Goal: Task Accomplishment & Management: Complete application form

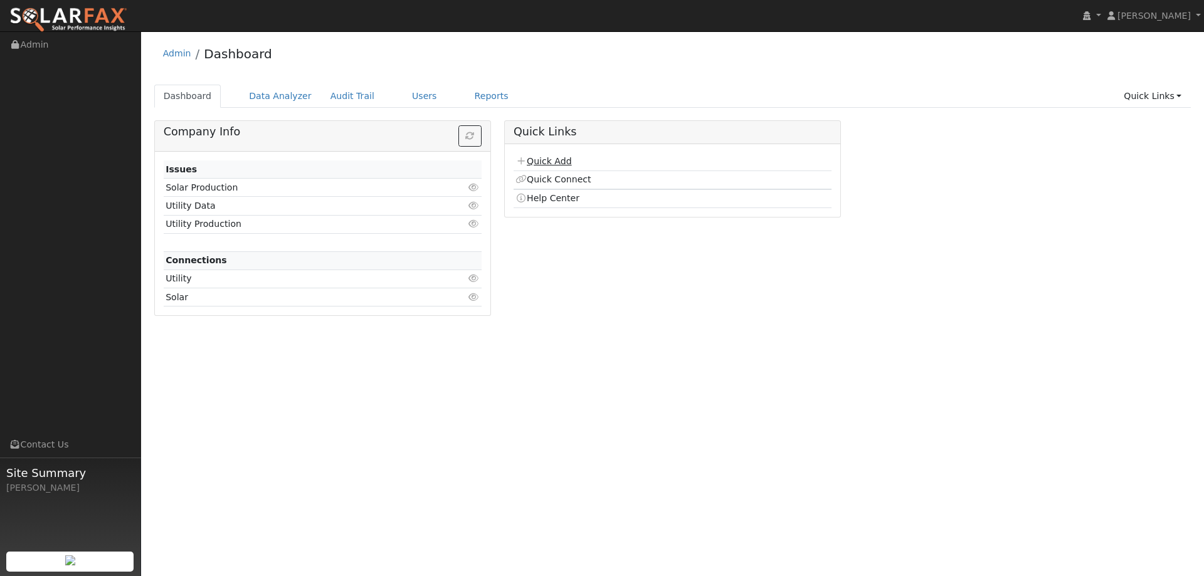
click at [543, 160] on link "Quick Add" at bounding box center [543, 161] width 56 height 10
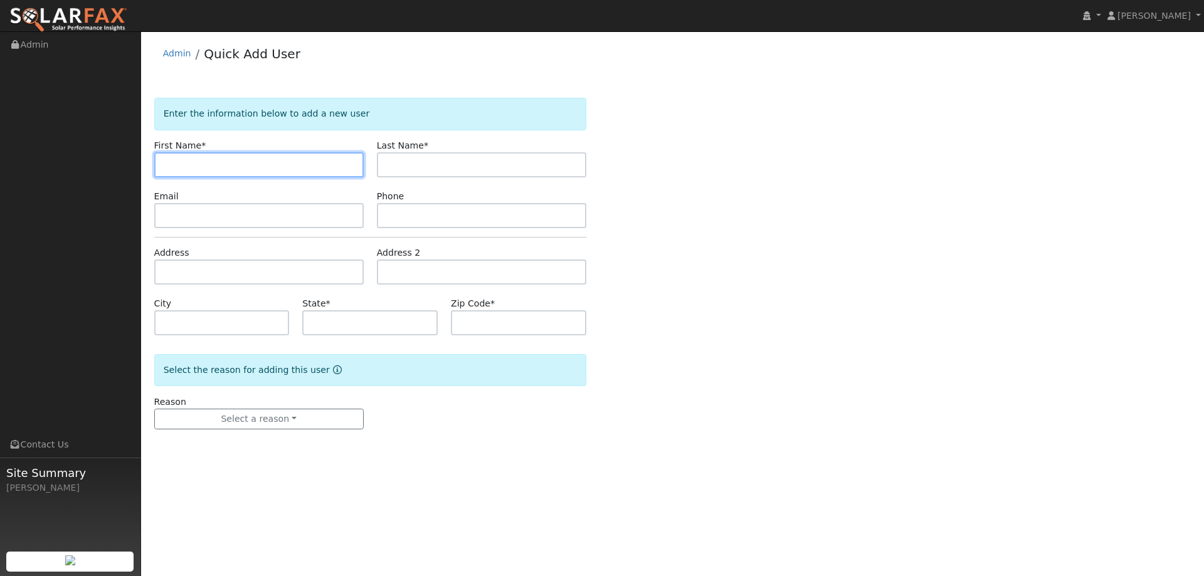
paste input "[PERSON_NAME]"
type input "[PERSON_NAME]"
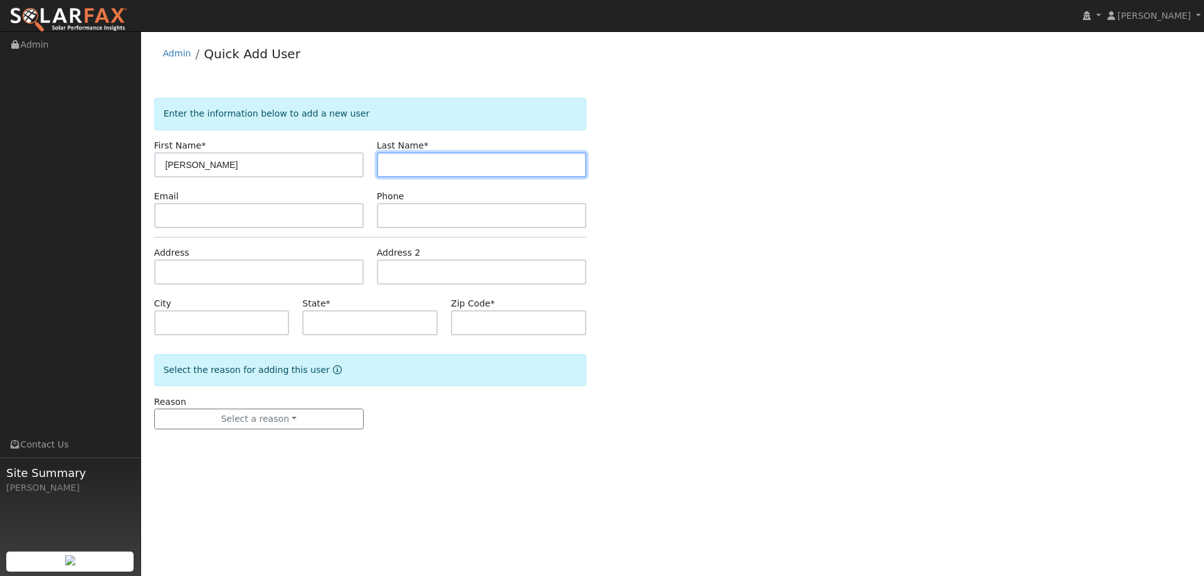
click at [457, 176] on input "text" at bounding box center [481, 164] width 209 height 25
paste input "Blechschmidt"
type input "Blechschmidt"
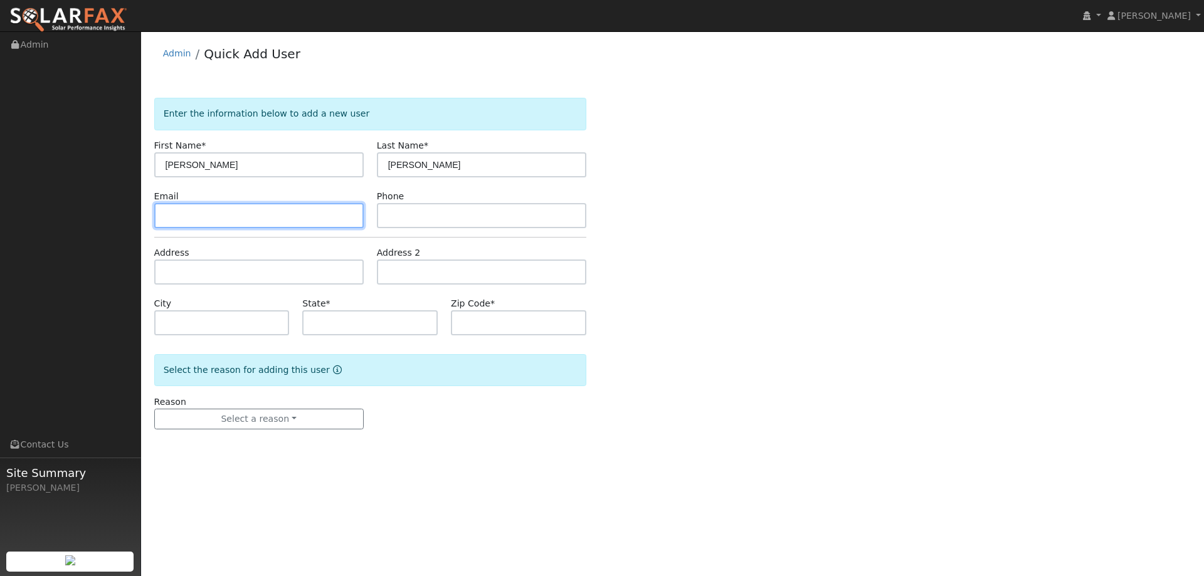
click at [272, 206] on input "text" at bounding box center [258, 215] width 209 height 25
paste input "rnkzgram@gmail.com"
type input "rnkzgram@gmail.com"
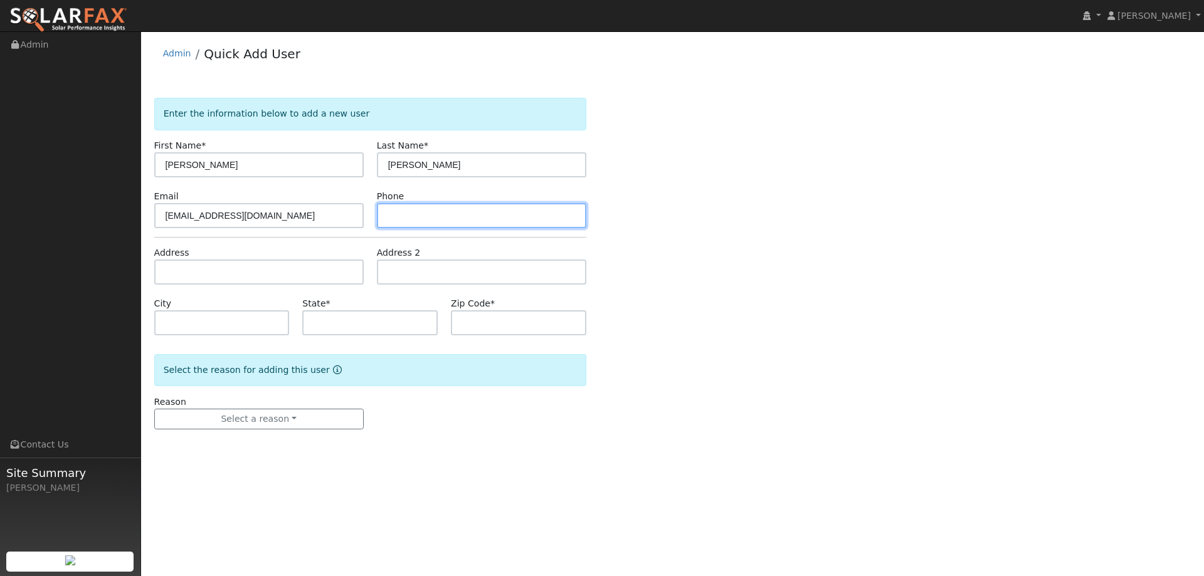
click at [430, 225] on input "text" at bounding box center [481, 215] width 209 height 25
paste input "(707) 446-1911"
type input "(707) 446-1911"
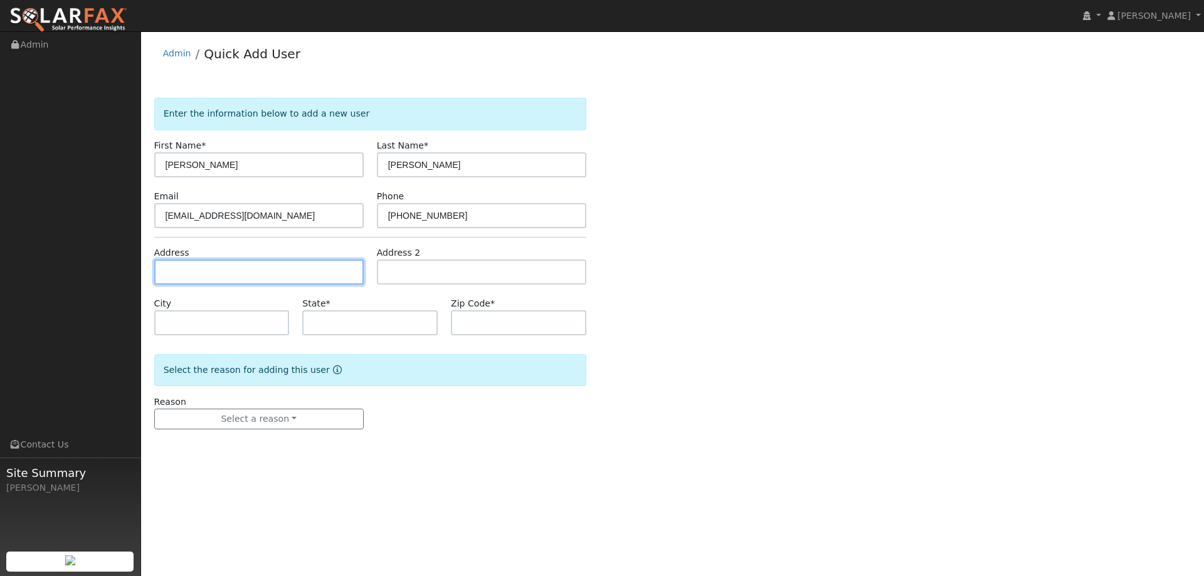
click at [309, 271] on input "text" at bounding box center [258, 272] width 209 height 25
paste input "590 Fruitvale Road"
type input "590 Fruitvale Road"
type input "[GEOGRAPHIC_DATA]"
type input "CA"
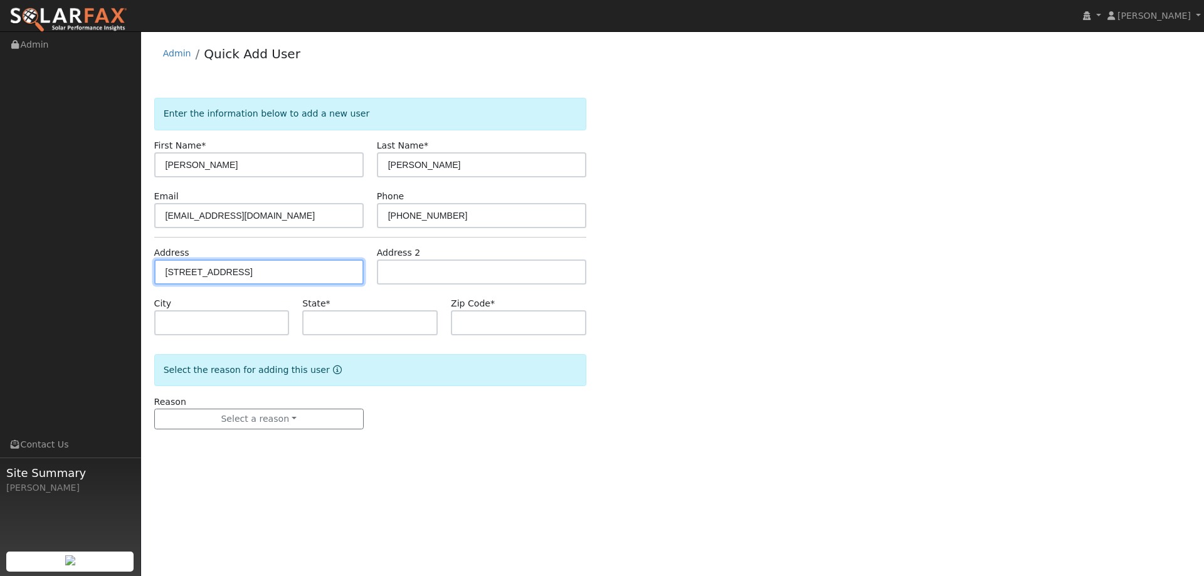
type input "95688"
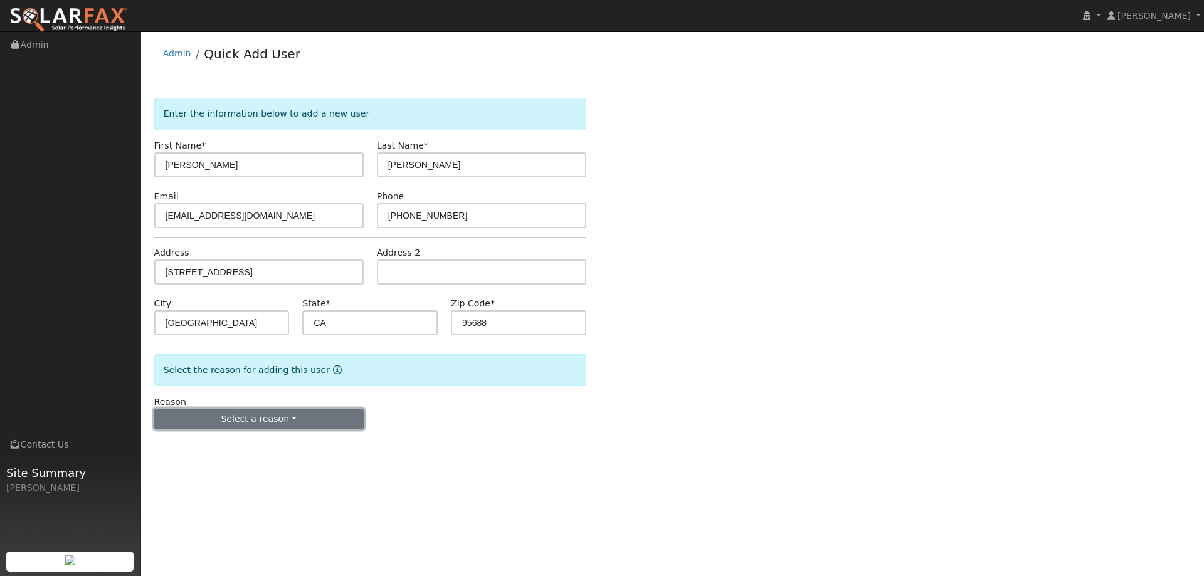
click at [256, 424] on button "Select a reason" at bounding box center [258, 419] width 209 height 21
click at [249, 444] on link "New lead" at bounding box center [224, 445] width 139 height 18
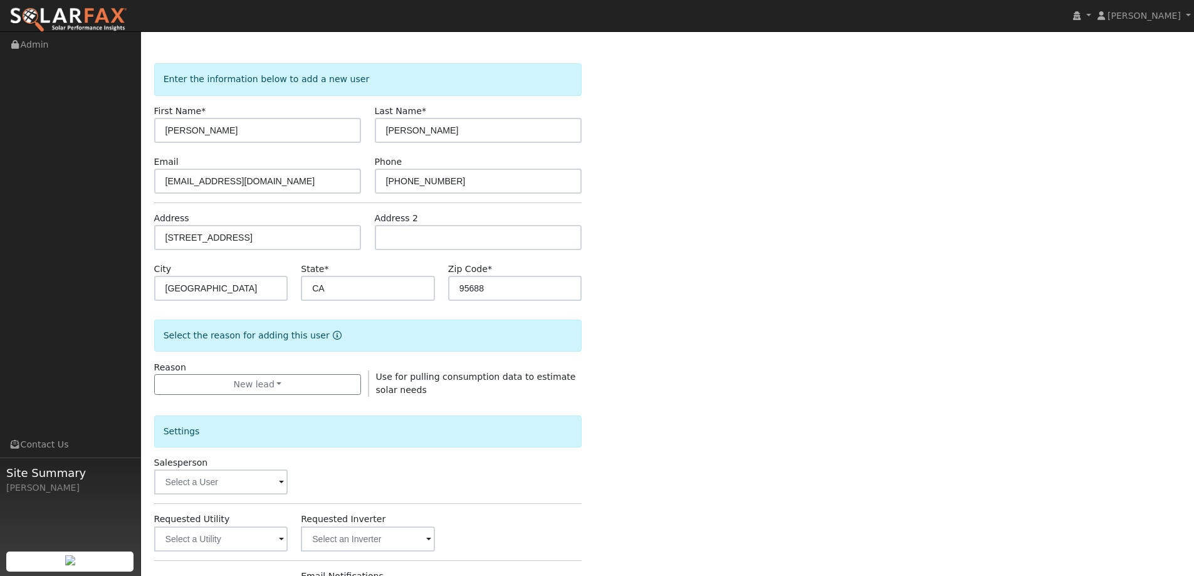
scroll to position [63, 0]
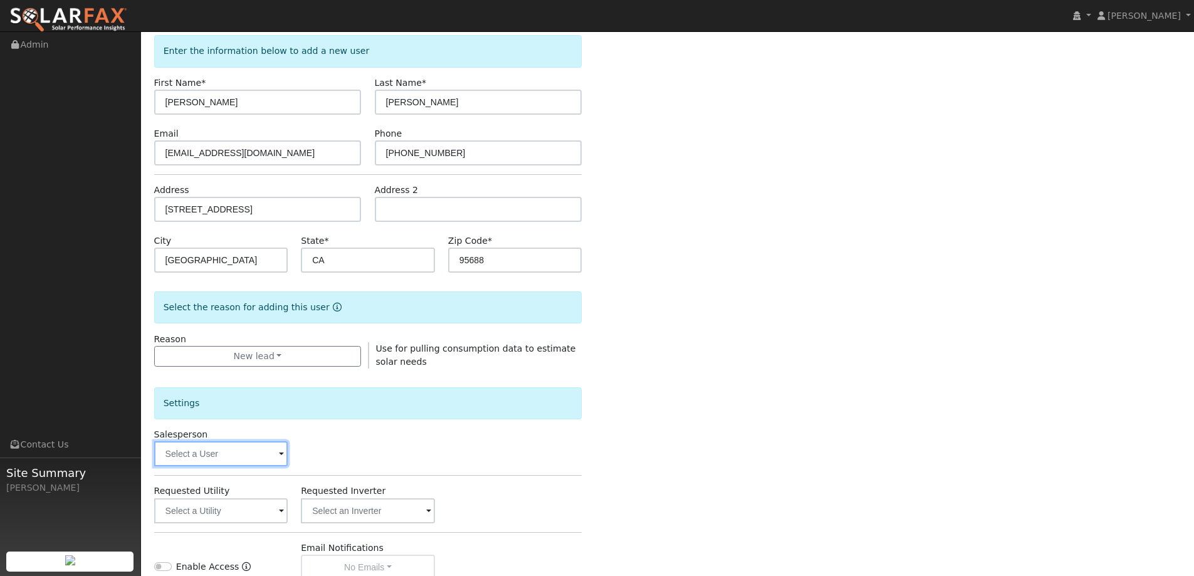
click at [251, 446] on input "text" at bounding box center [221, 453] width 134 height 25
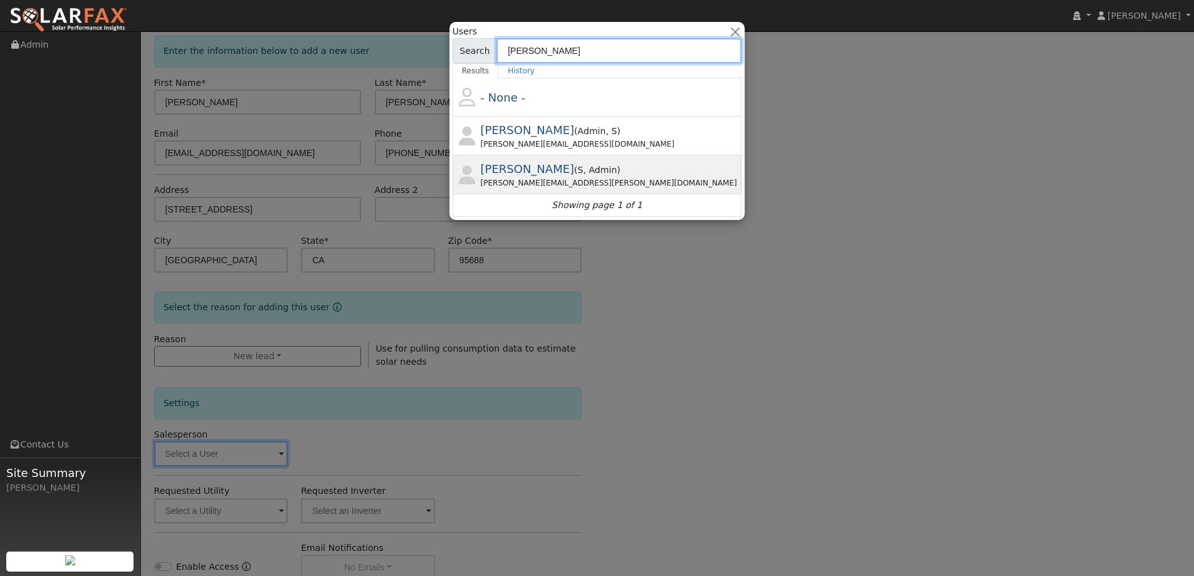
type input "paul"
click at [584, 171] on span ", Admin" at bounding box center [601, 170] width 34 height 10
type input "Paul Karst"
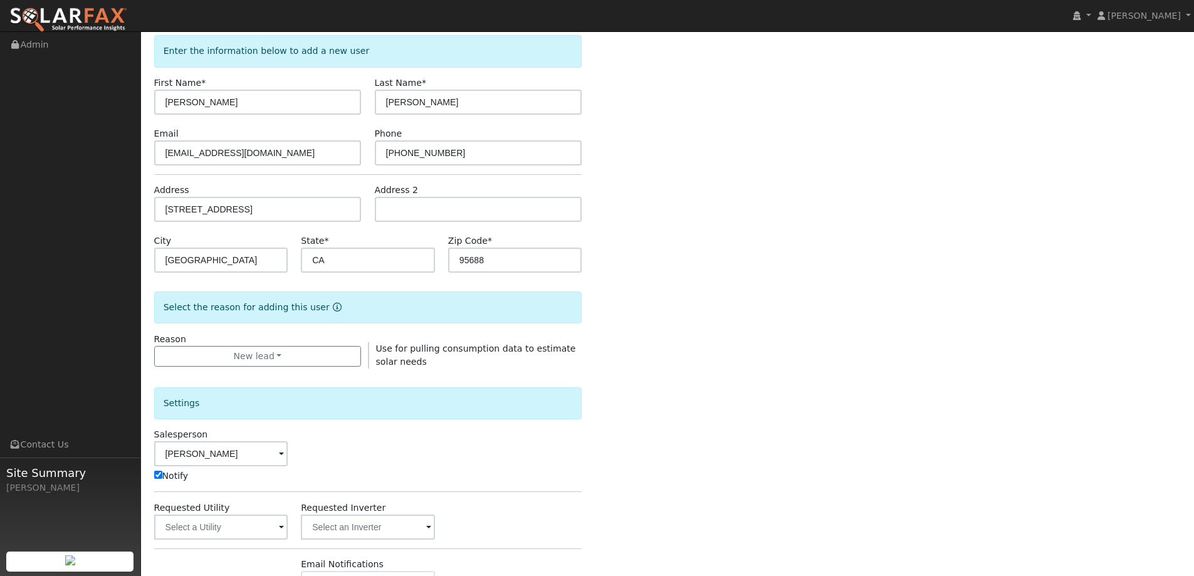
scroll to position [125, 0]
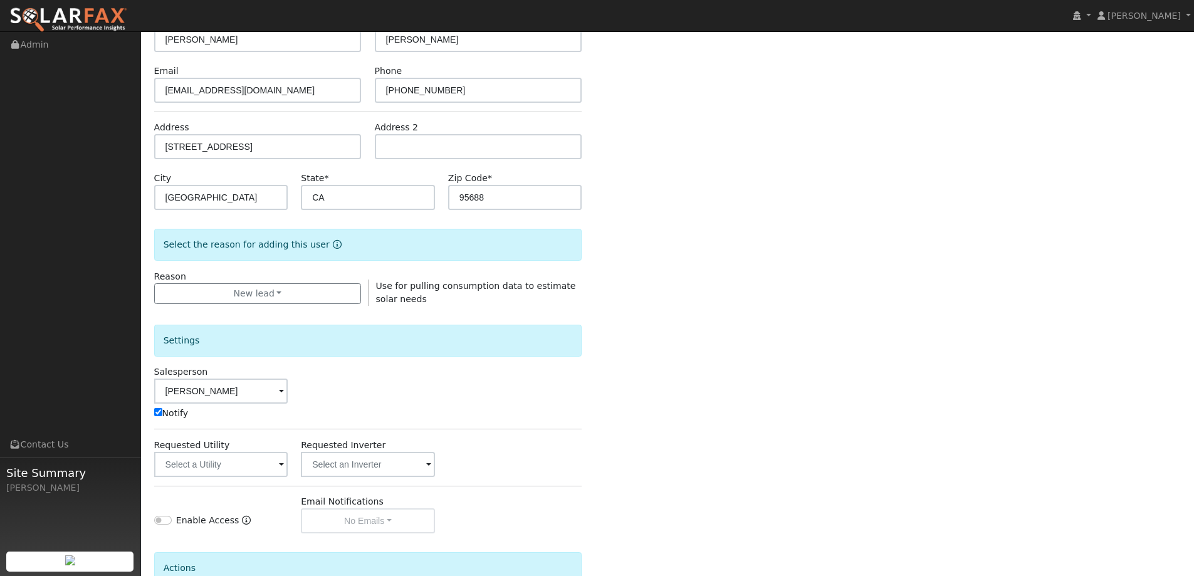
click at [283, 463] on span at bounding box center [281, 465] width 5 height 14
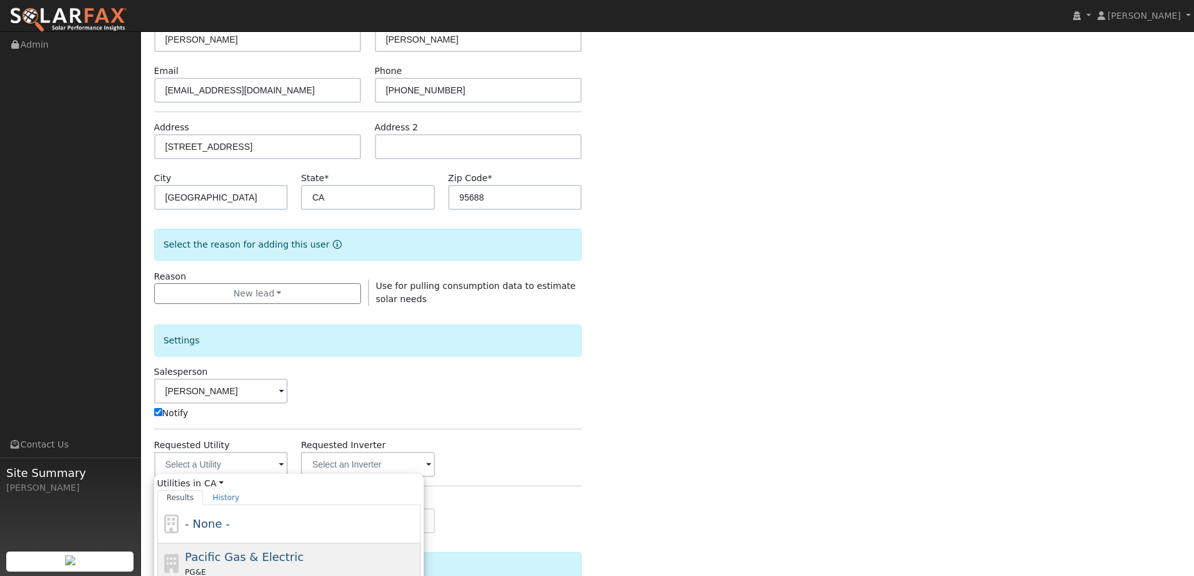
click at [271, 555] on span "Pacific Gas & Electric" at bounding box center [244, 556] width 118 height 13
type input "Pacific Gas & Electric"
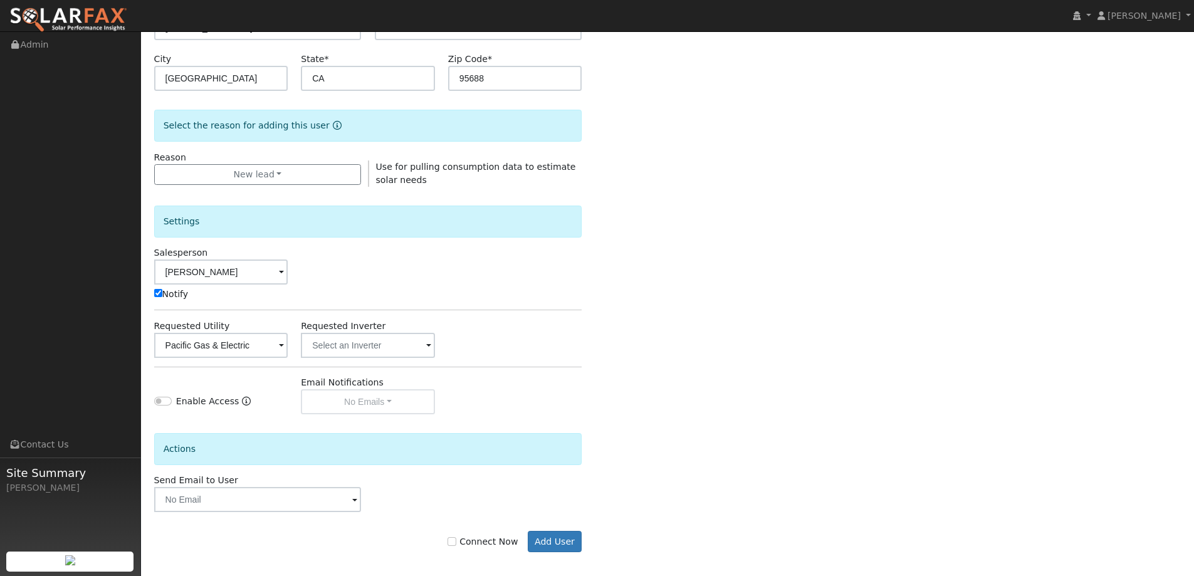
scroll to position [252, 0]
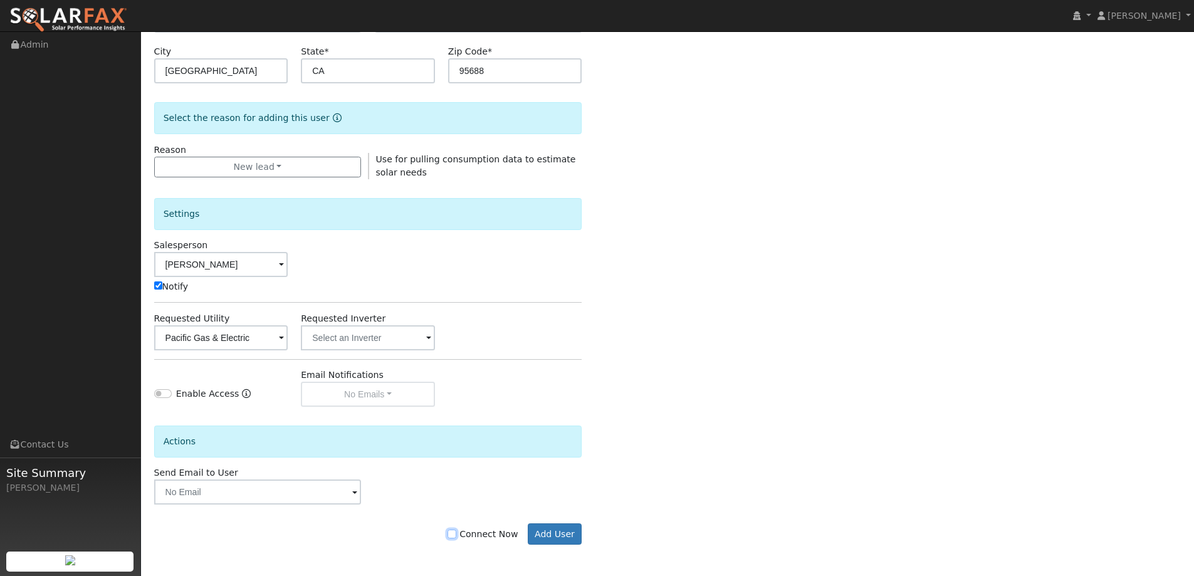
click at [456, 533] on input "Connect Now" at bounding box center [452, 534] width 9 height 9
checkbox input "true"
click at [569, 533] on button "Add User" at bounding box center [555, 533] width 55 height 21
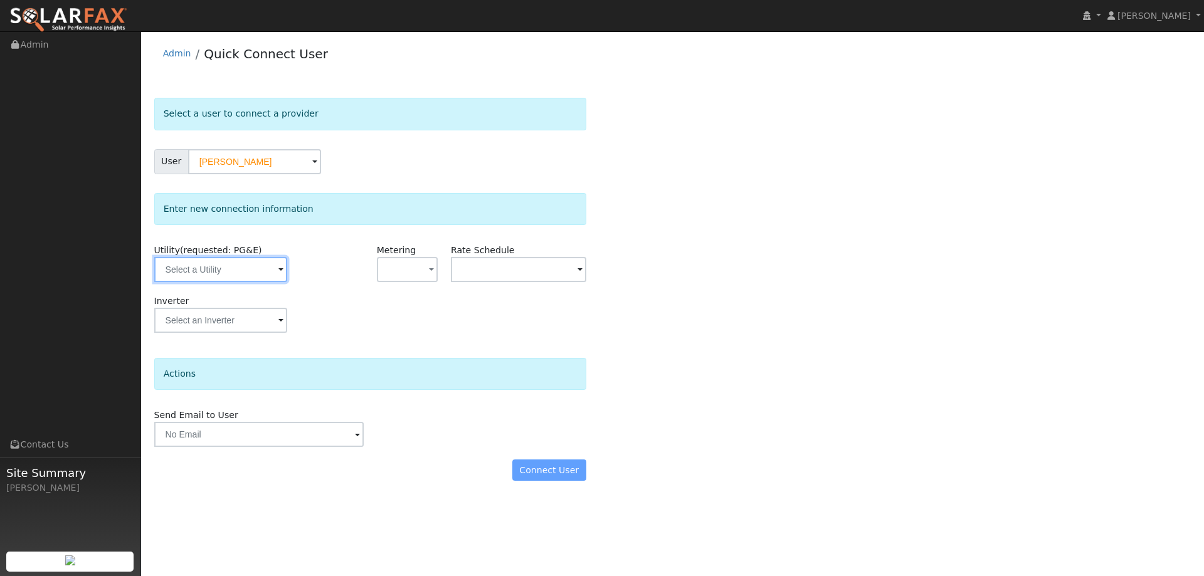
click at [257, 278] on input "text" at bounding box center [220, 269] width 133 height 25
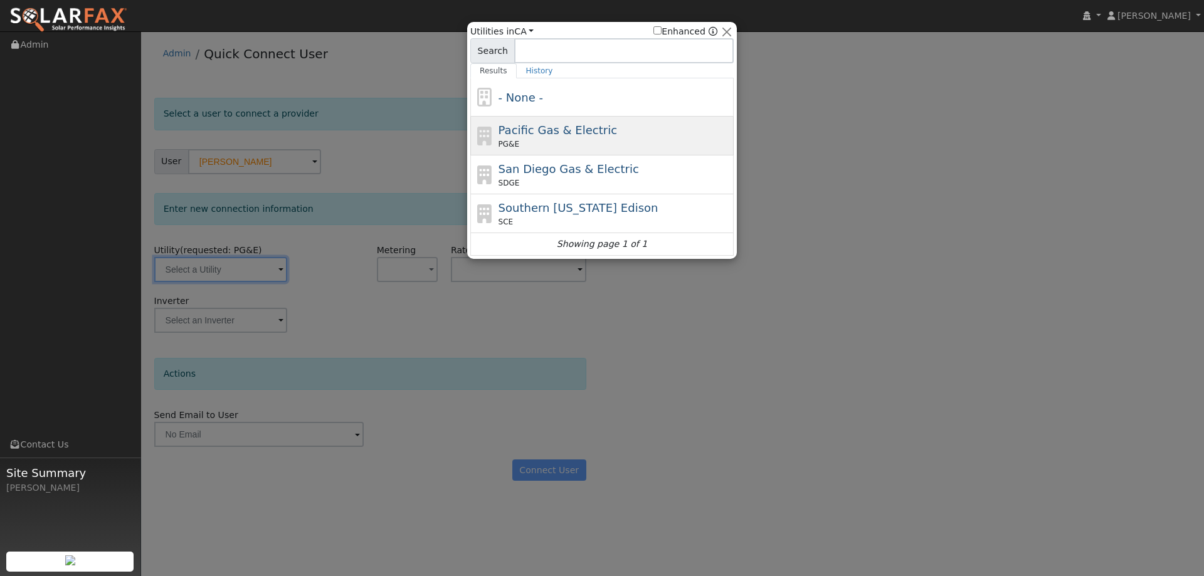
click at [493, 155] on div "Pacific Gas & Electric PG&E" at bounding box center [601, 174] width 263 height 39
type input "PG&E"
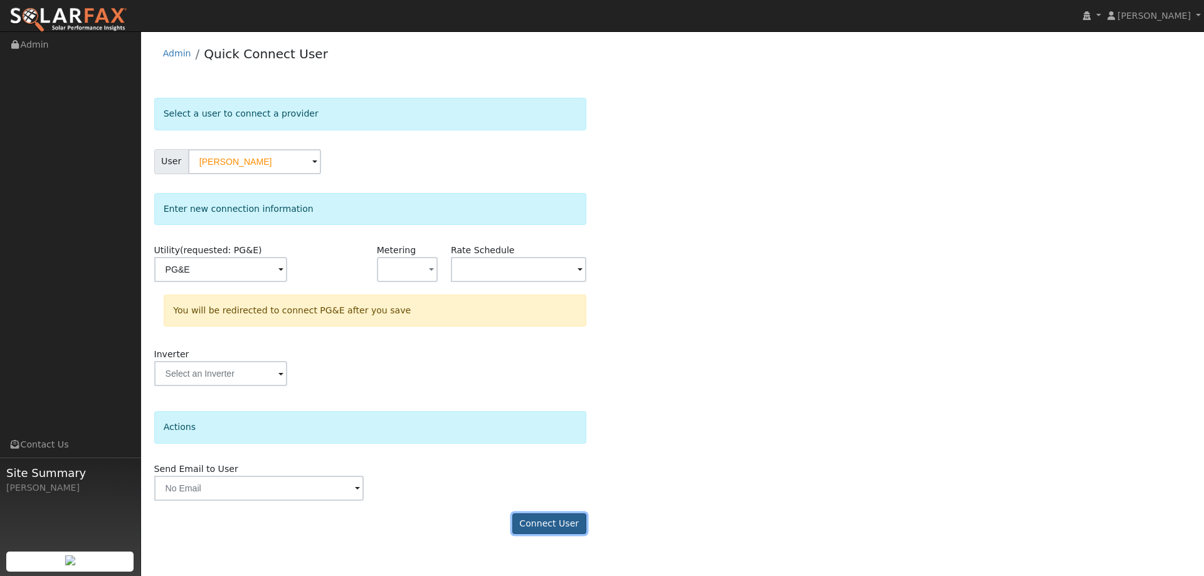
click at [560, 520] on button "Connect User" at bounding box center [549, 523] width 74 height 21
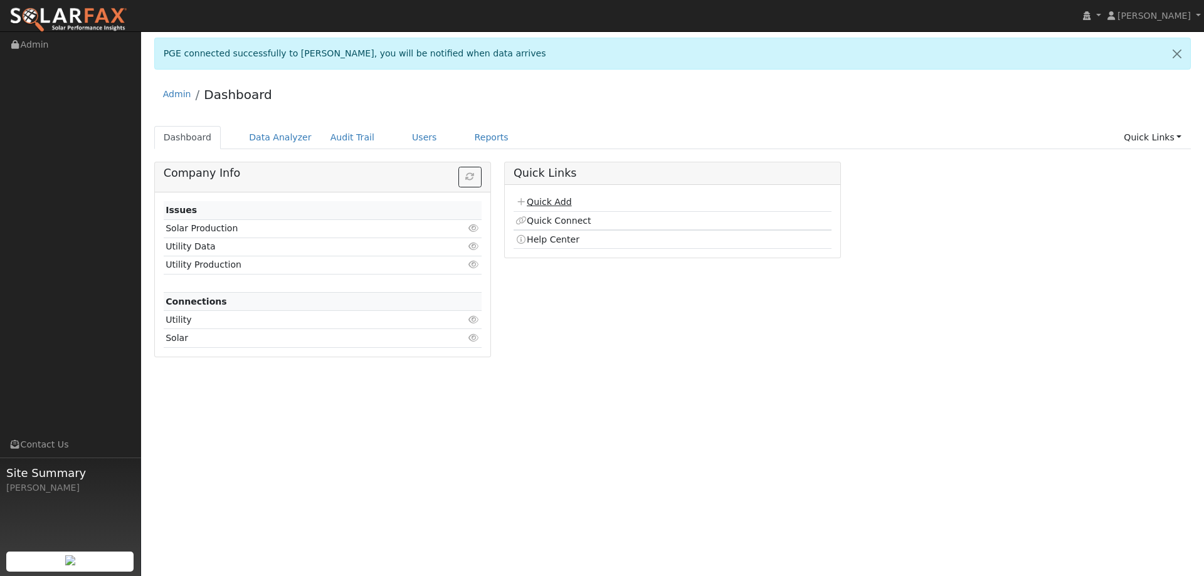
click at [539, 204] on link "Quick Add" at bounding box center [543, 202] width 56 height 10
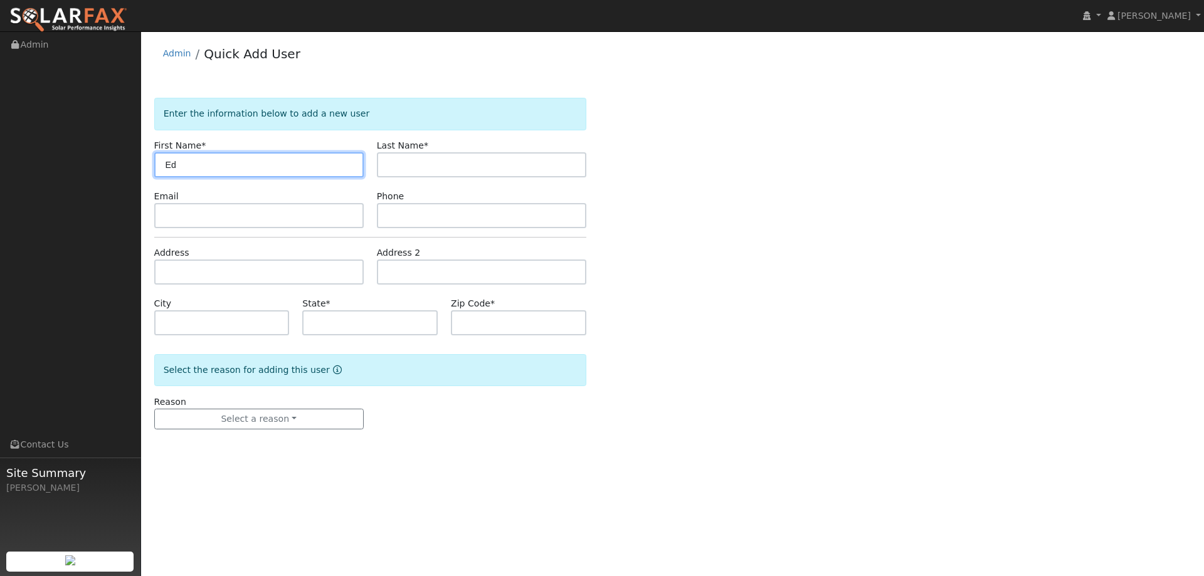
type input "Ed"
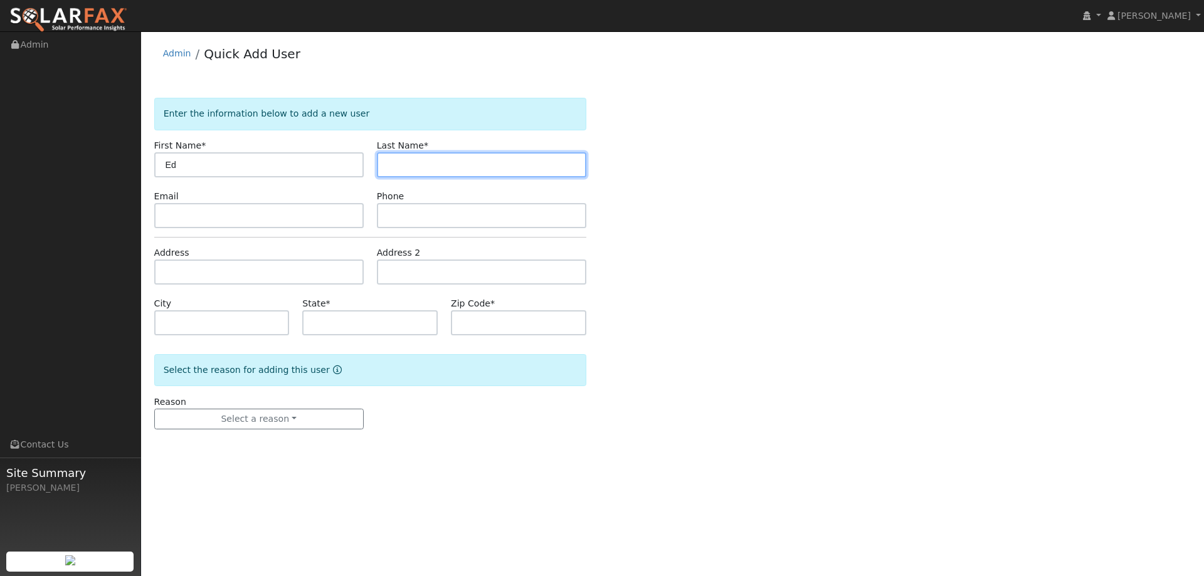
type input "E"
type input "Reilly"
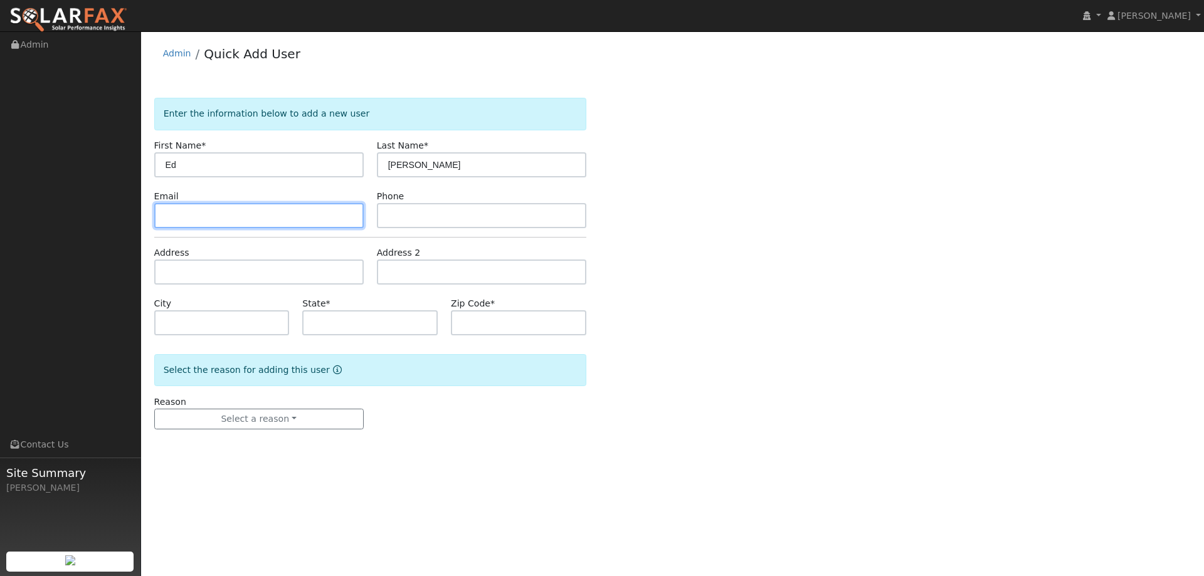
click at [277, 221] on input "text" at bounding box center [258, 215] width 209 height 25
paste input "[EMAIL_ADDRESS][DOMAIN_NAME]"
type input "[EMAIL_ADDRESS][DOMAIN_NAME]"
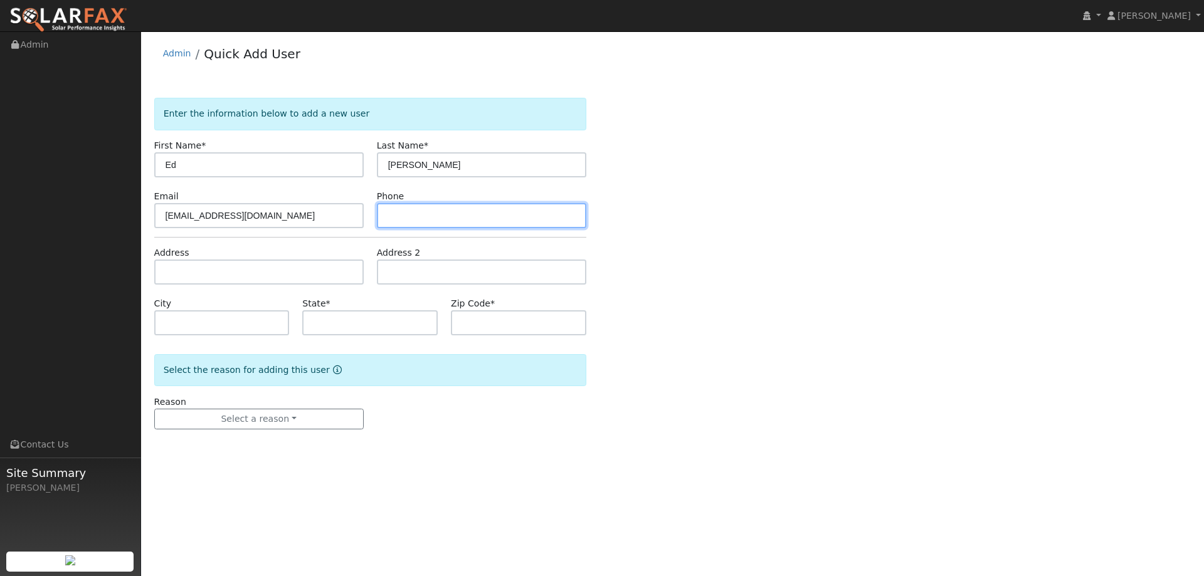
click at [449, 213] on input "text" at bounding box center [481, 215] width 209 height 25
paste input "(480) 532-1346"
type input "(480) 532-1346"
click at [323, 285] on form "Enter the information below to add a new user First Name * Ed Last Name * Reill…" at bounding box center [370, 276] width 432 height 357
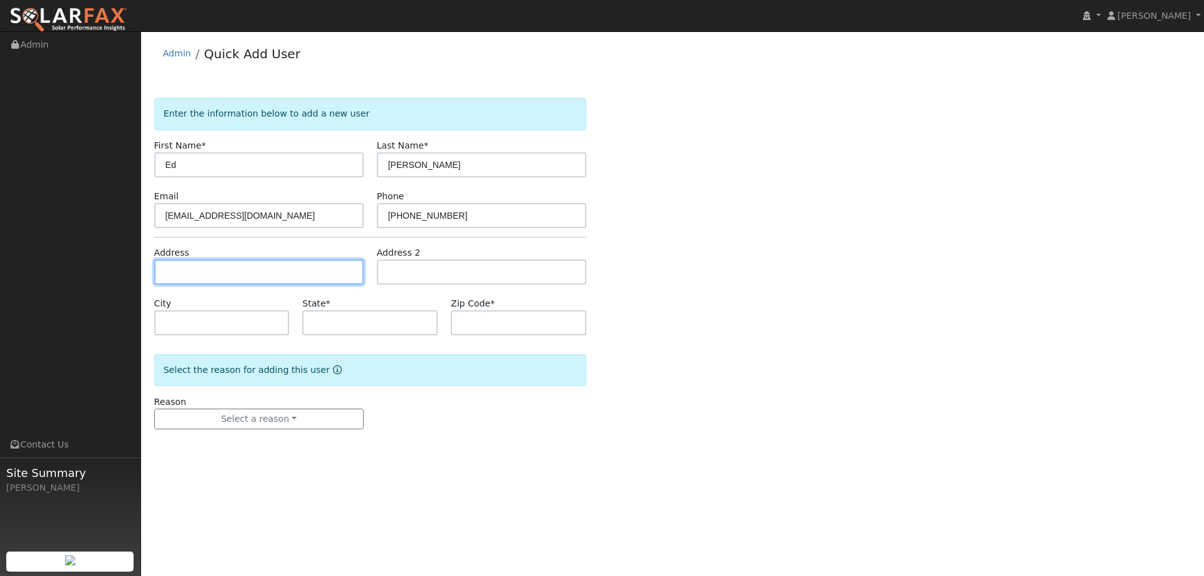
click at [196, 275] on input "text" at bounding box center [258, 272] width 209 height 25
paste input "378 Robin Circle"
type input "378 Robin Circle"
type input "Vacaville"
type input "CA"
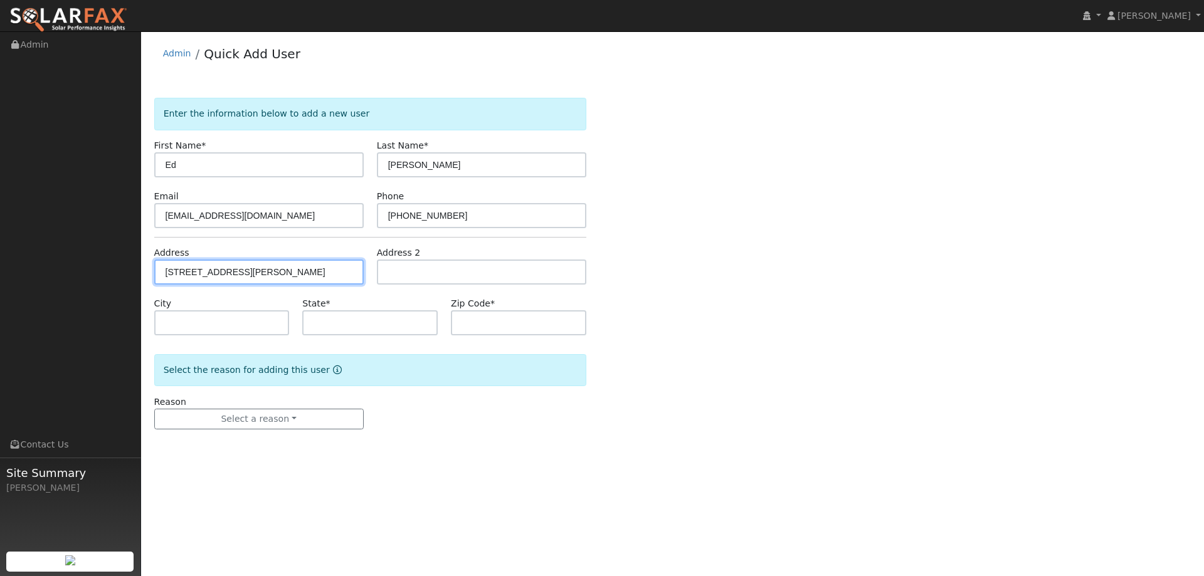
type input "95687"
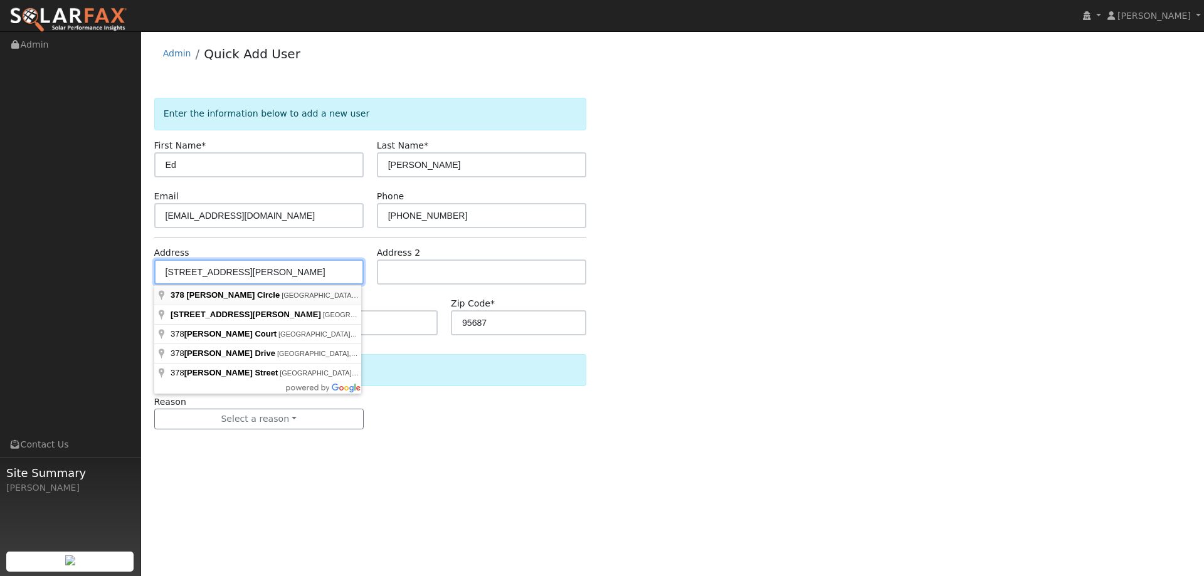
type input "378 Robin Circle"
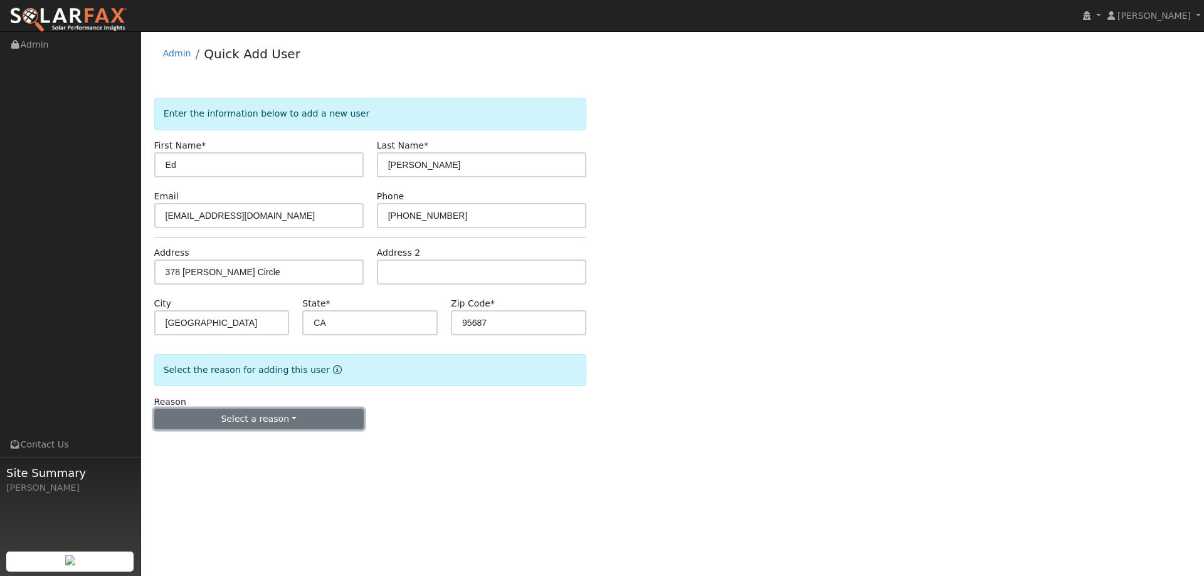
click at [276, 415] on button "Select a reason" at bounding box center [258, 419] width 209 height 21
click at [224, 450] on link "New lead" at bounding box center [224, 445] width 139 height 18
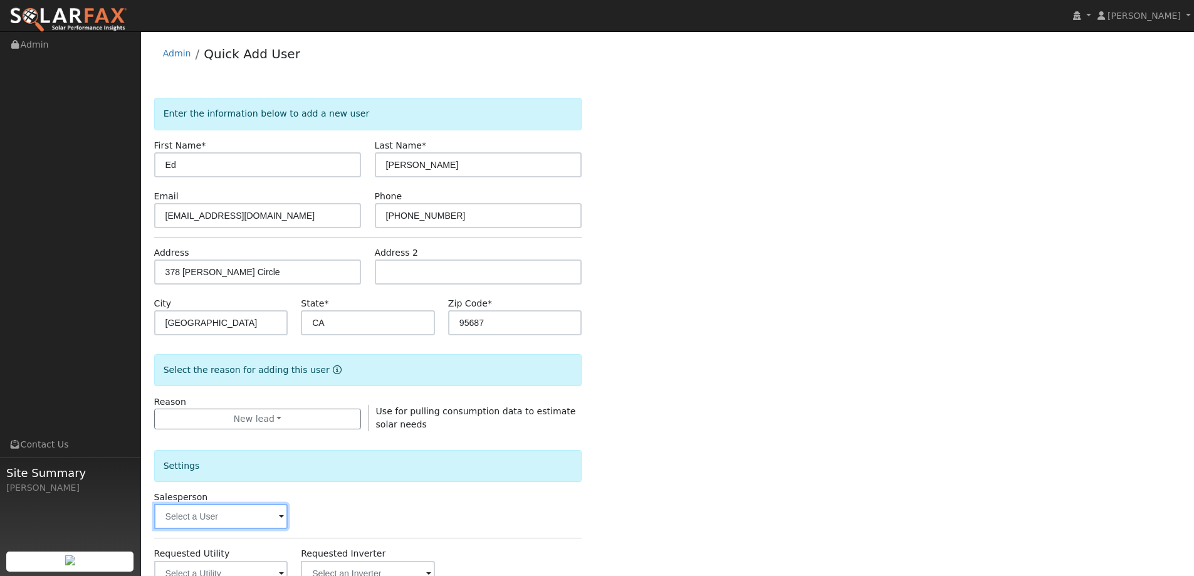
click at [215, 516] on input "text" at bounding box center [221, 516] width 134 height 25
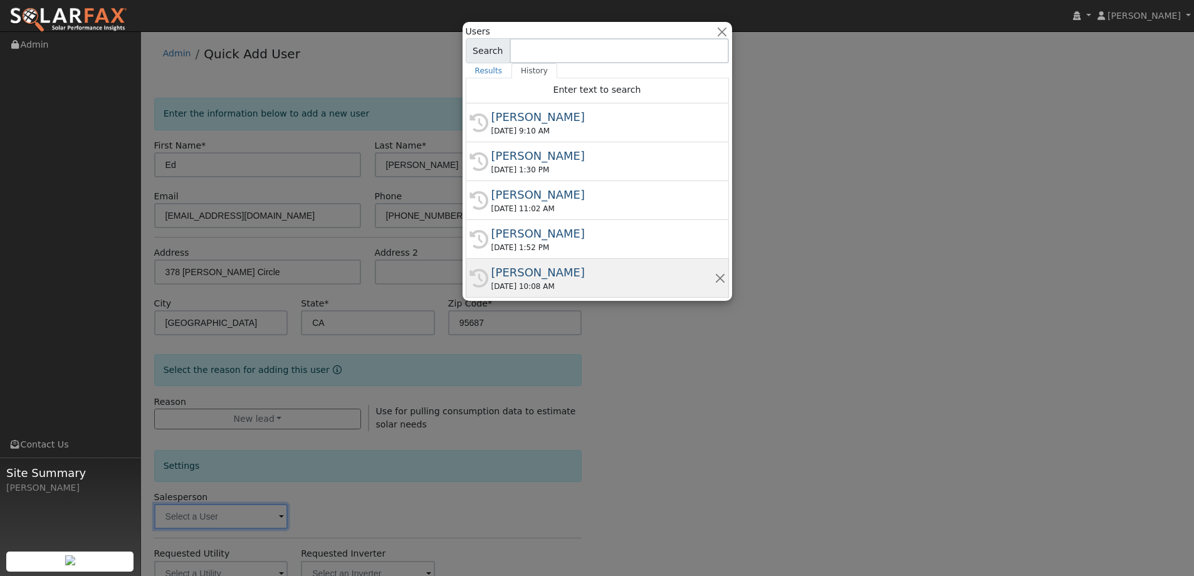
click at [513, 278] on div "Paul Barber" at bounding box center [602, 272] width 223 height 17
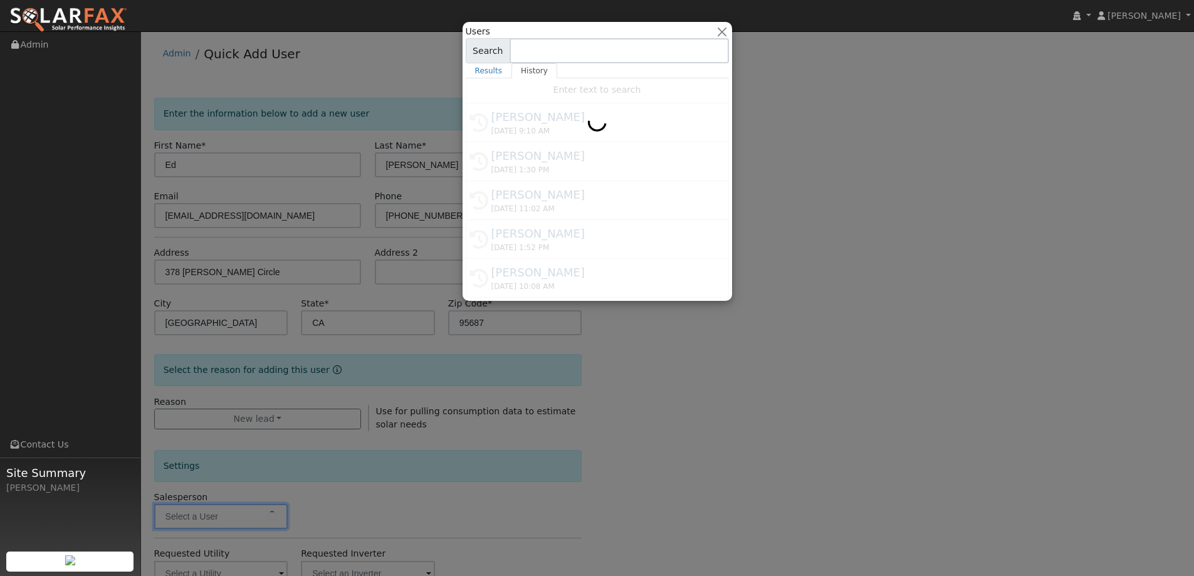
type input "Paul Barber"
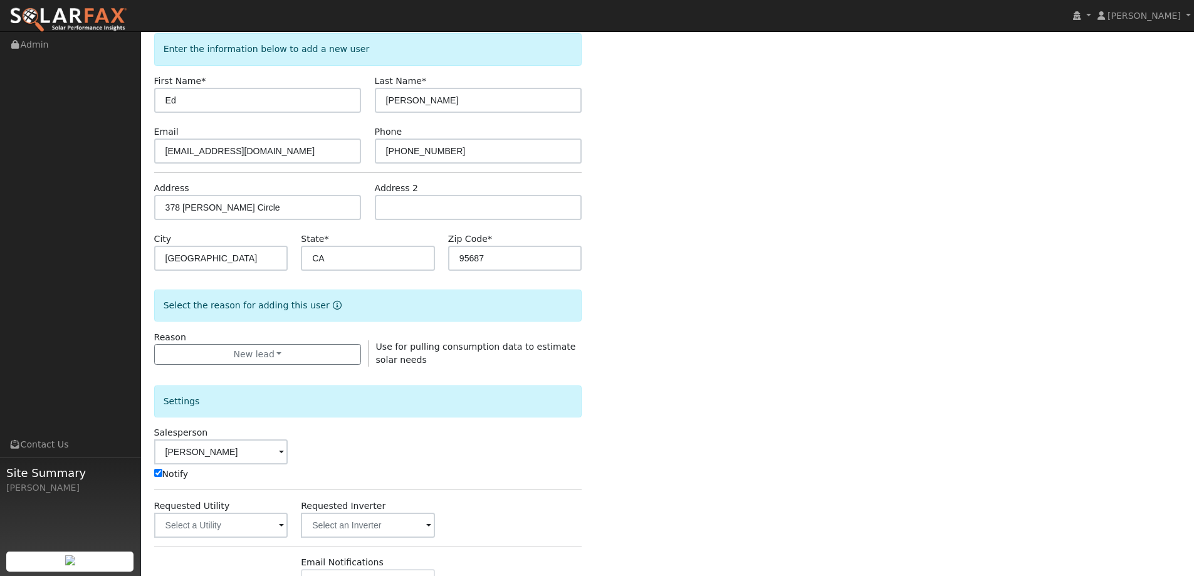
scroll to position [125, 0]
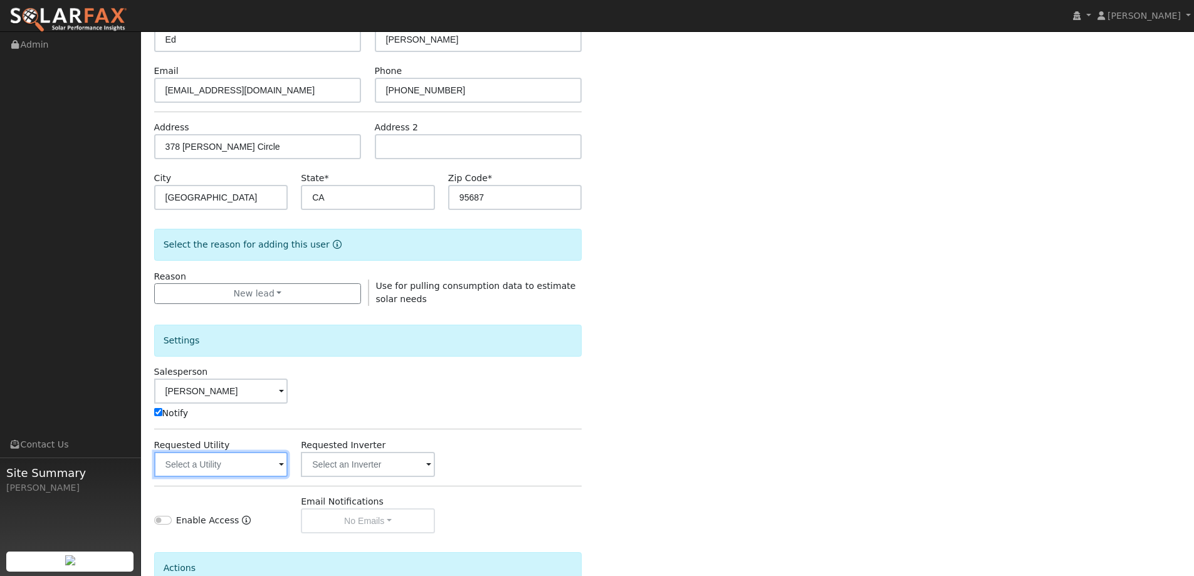
click at [165, 464] on input "text" at bounding box center [221, 464] width 134 height 25
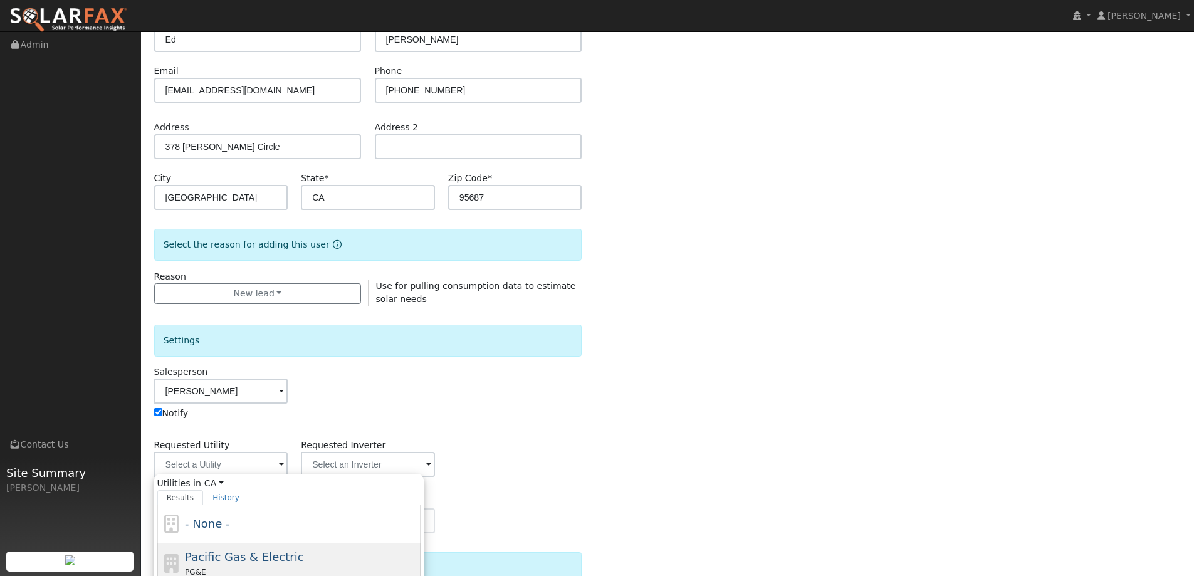
click at [248, 555] on span "Pacific Gas & Electric" at bounding box center [244, 556] width 118 height 13
type input "Pacific Gas & Electric"
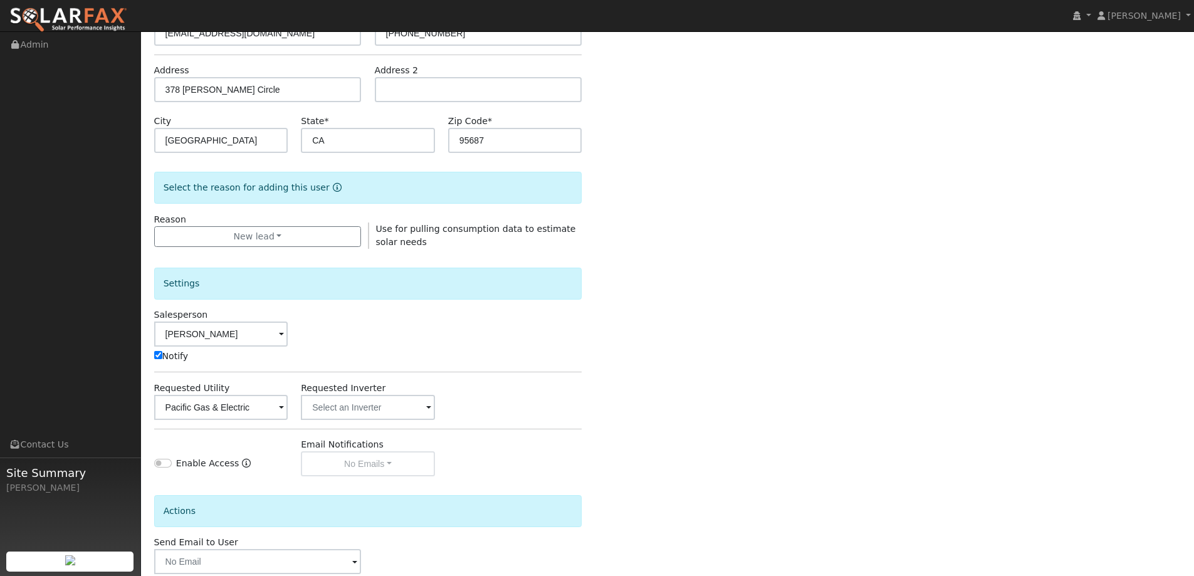
scroll to position [252, 0]
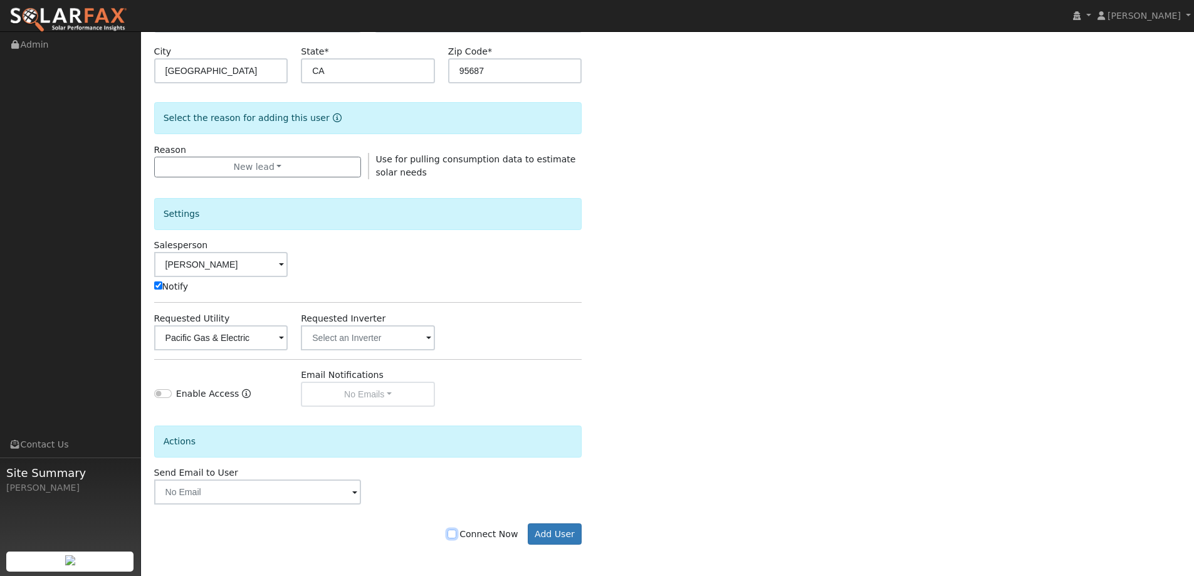
click at [456, 538] on input "Connect Now" at bounding box center [452, 534] width 9 height 9
checkbox input "true"
click at [560, 537] on button "Add User" at bounding box center [555, 533] width 55 height 21
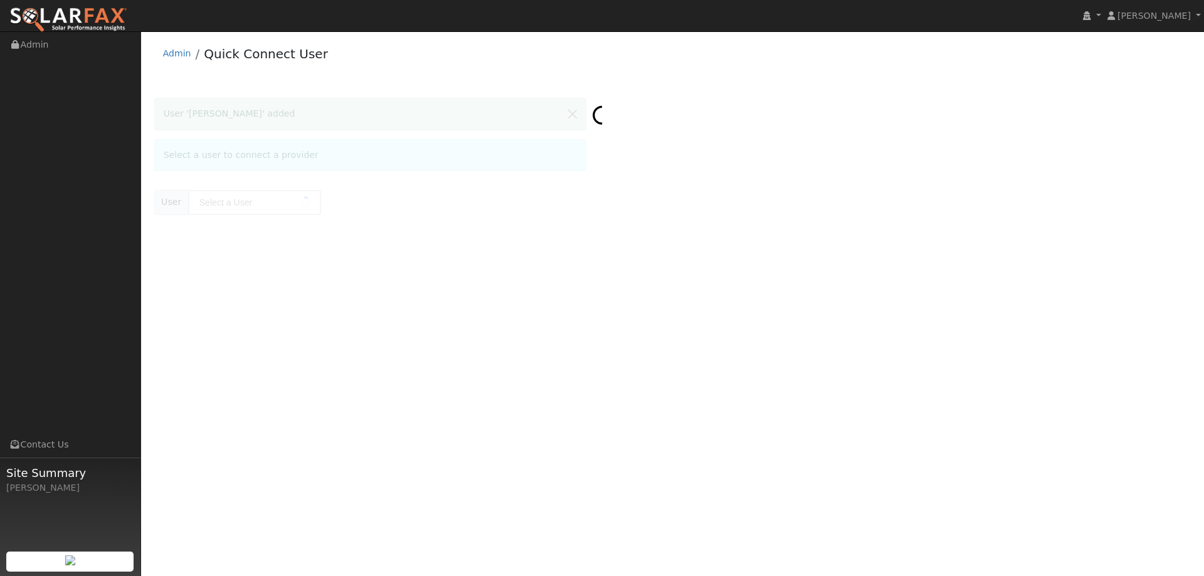
type input "[PERSON_NAME]"
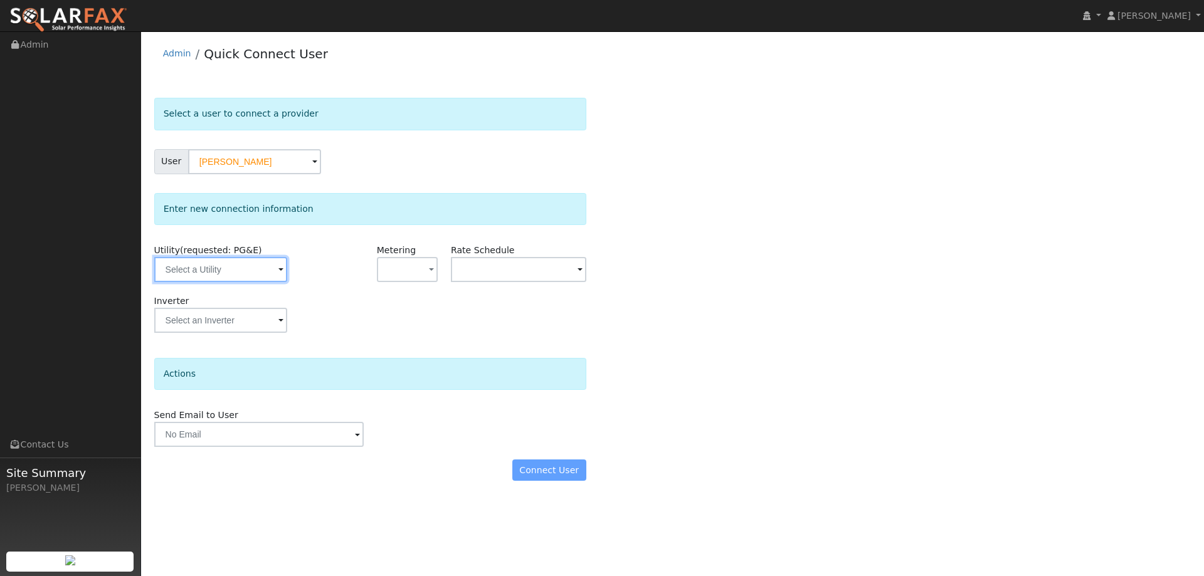
click at [197, 275] on input "text" at bounding box center [220, 269] width 133 height 25
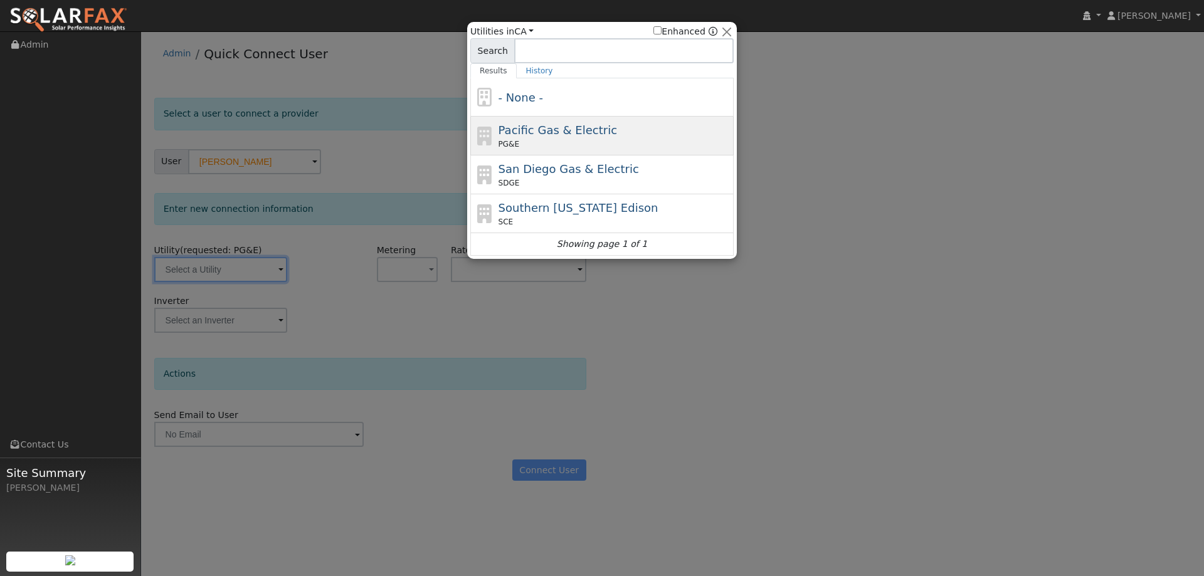
click at [518, 149] on div "PG&E" at bounding box center [614, 144] width 233 height 11
type input "PG&E"
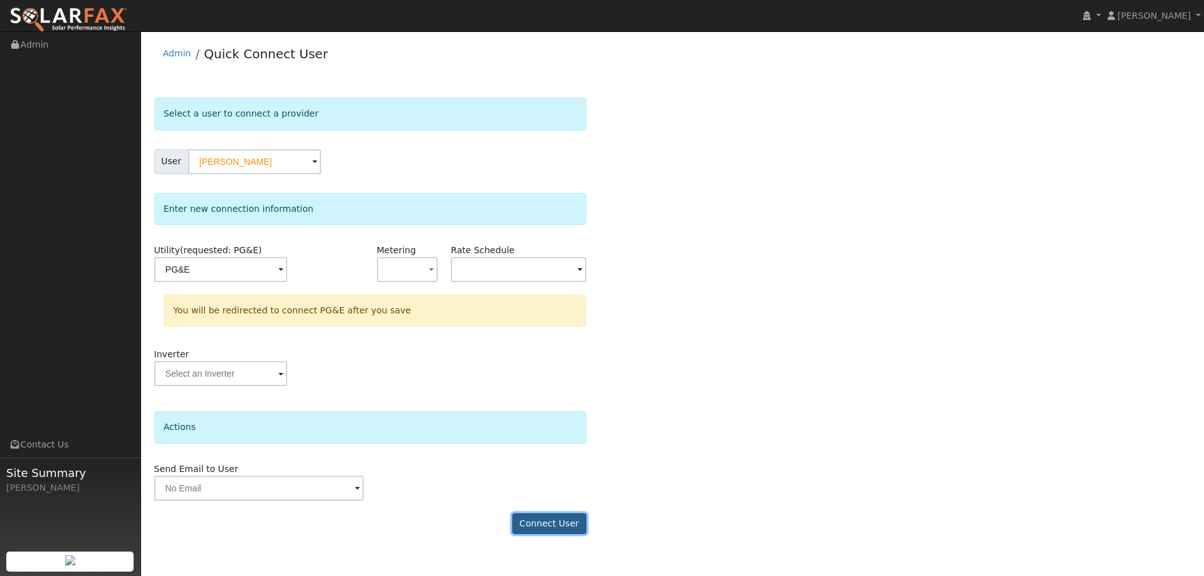
click at [527, 522] on button "Connect User" at bounding box center [549, 523] width 74 height 21
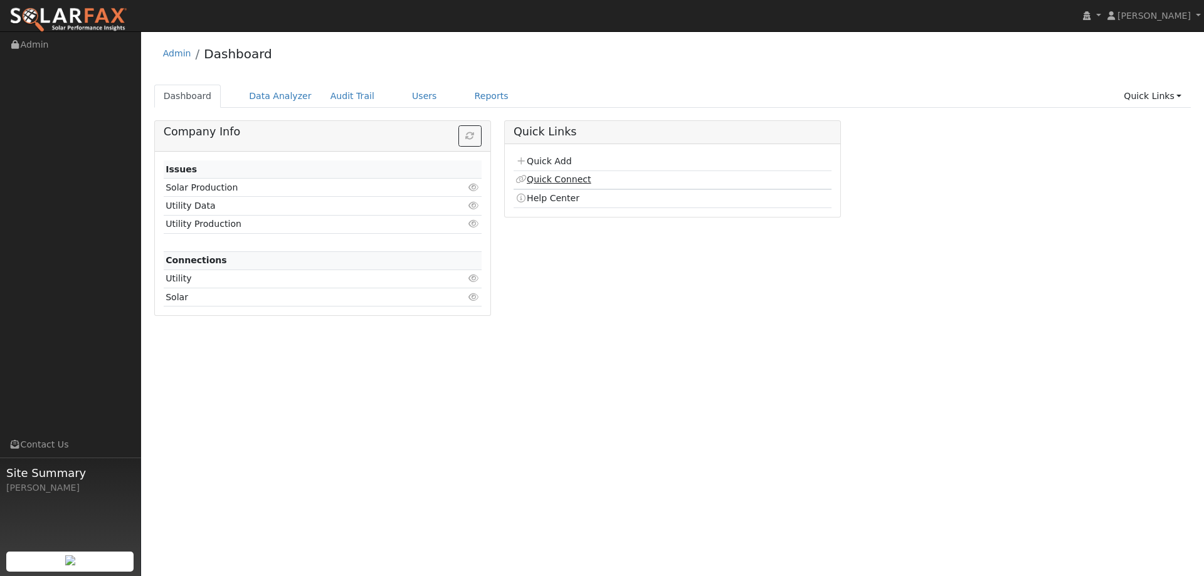
click at [582, 176] on link "Quick Connect" at bounding box center [552, 179] width 75 height 10
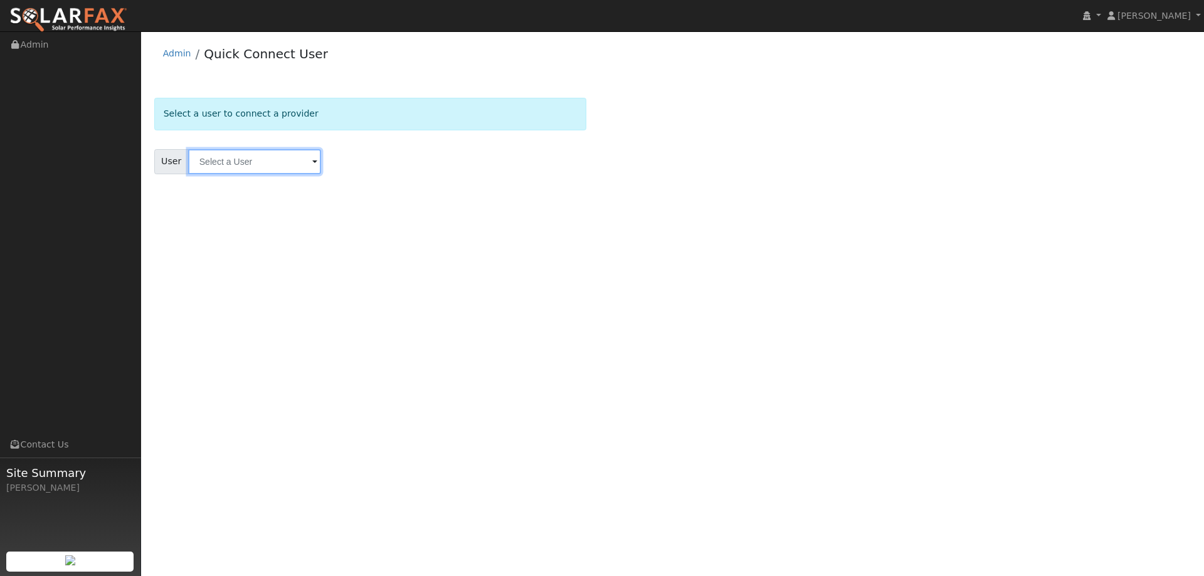
click at [264, 150] on input "text" at bounding box center [254, 161] width 133 height 25
click at [351, 154] on div "User Results Enter text to search Enter text to search No history" at bounding box center [370, 161] width 432 height 25
click at [307, 152] on input "text" at bounding box center [254, 161] width 133 height 25
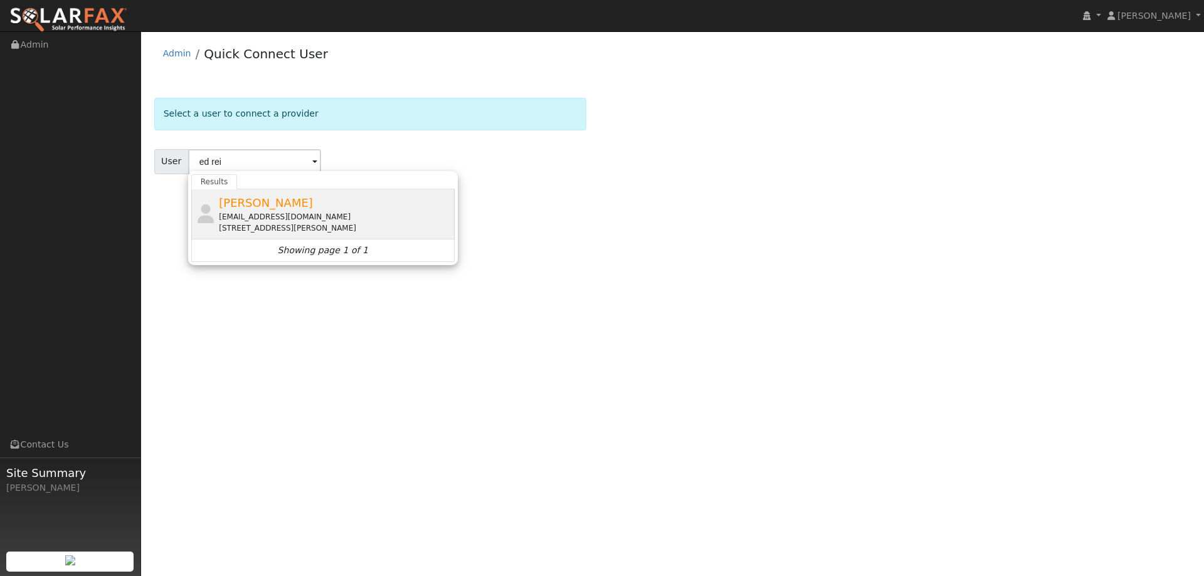
click at [290, 220] on div "[EMAIL_ADDRESS][DOMAIN_NAME]" at bounding box center [335, 216] width 233 height 11
type input "[PERSON_NAME]"
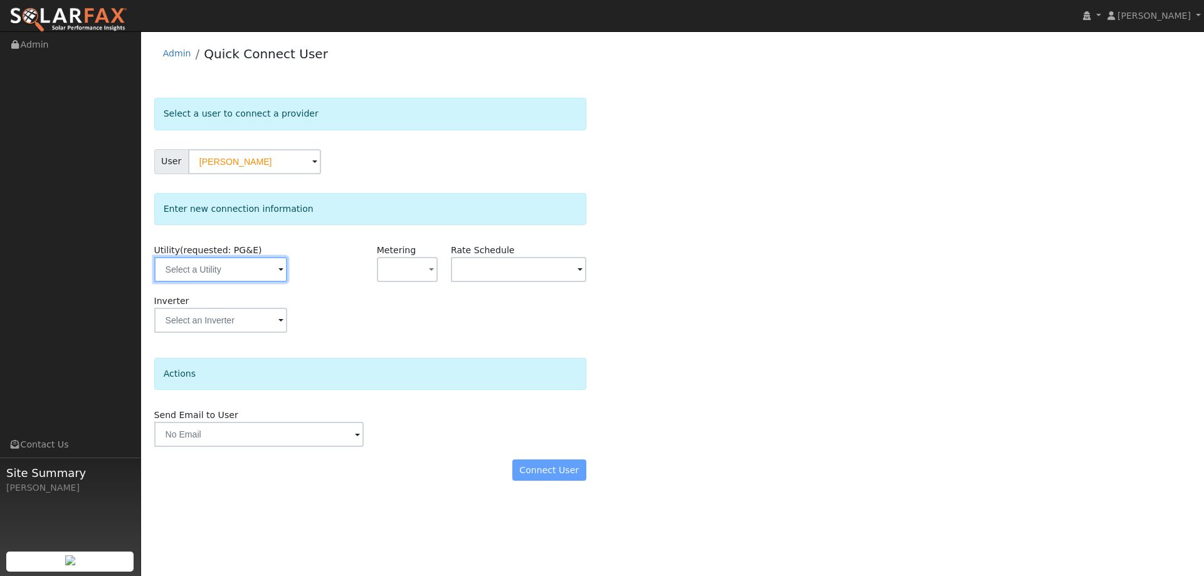
click at [266, 260] on input "text" at bounding box center [220, 269] width 133 height 25
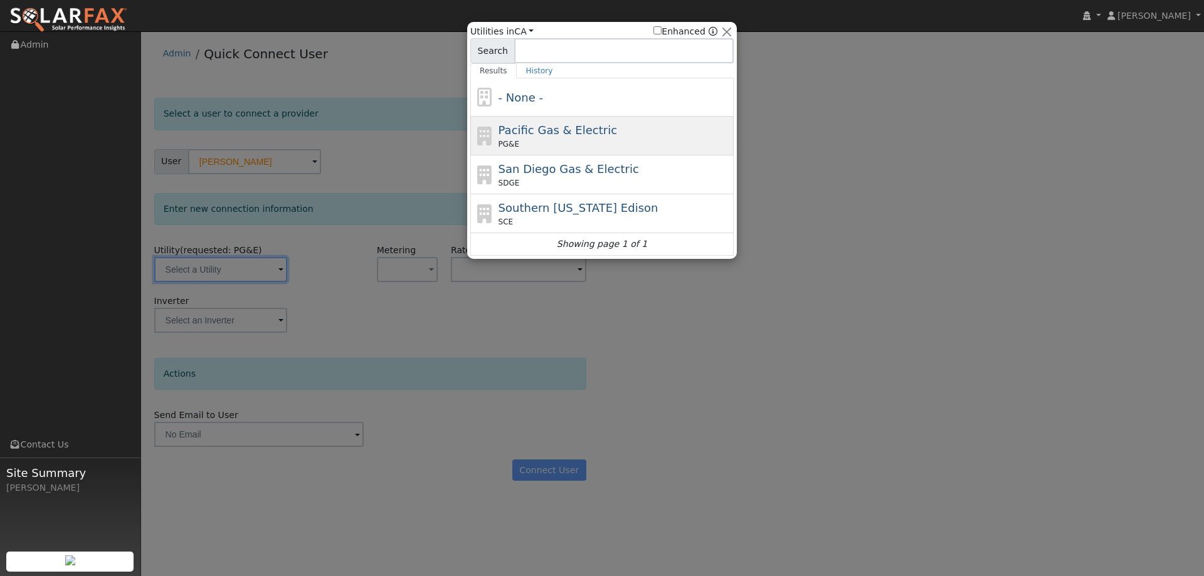
click at [518, 150] on div "PG&E" at bounding box center [614, 144] width 233 height 11
type input "PG&E"
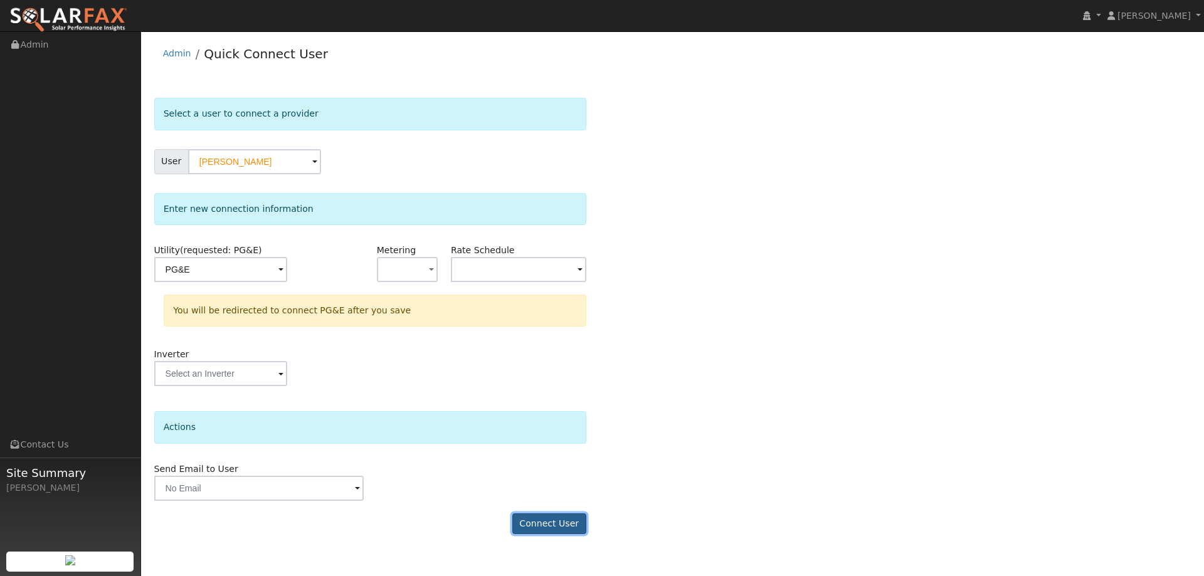
click at [550, 514] on button "Connect User" at bounding box center [549, 523] width 74 height 21
